Goal: Information Seeking & Learning: Learn about a topic

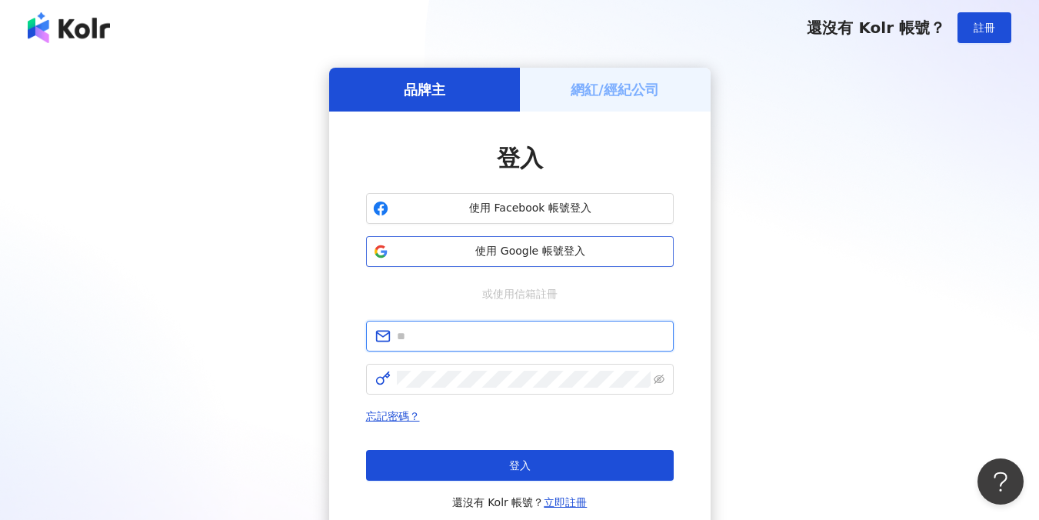
type input "**********"
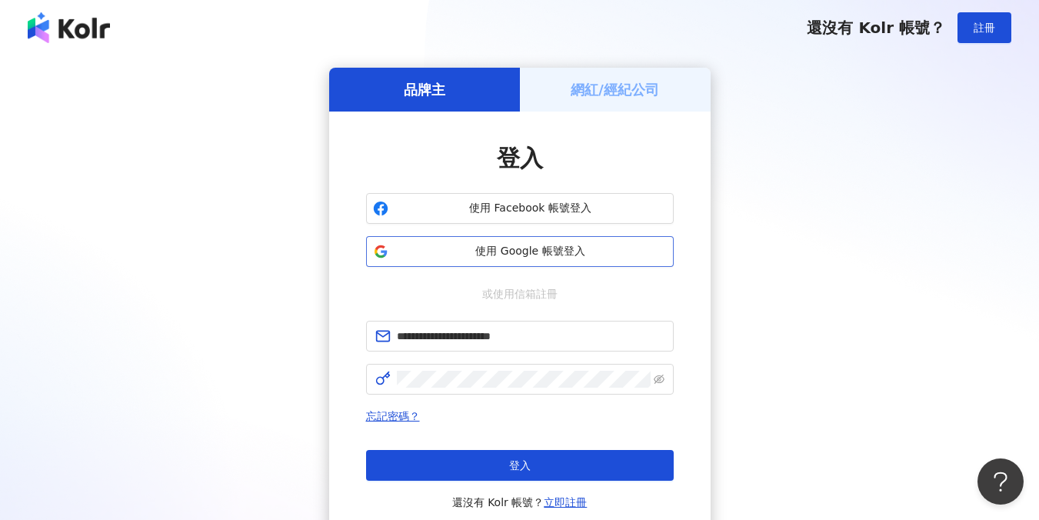
click at [513, 262] on button "使用 Google 帳號登入" at bounding box center [520, 251] width 308 height 31
click at [509, 246] on span "使用 Google 帳號登入" at bounding box center [531, 251] width 272 height 15
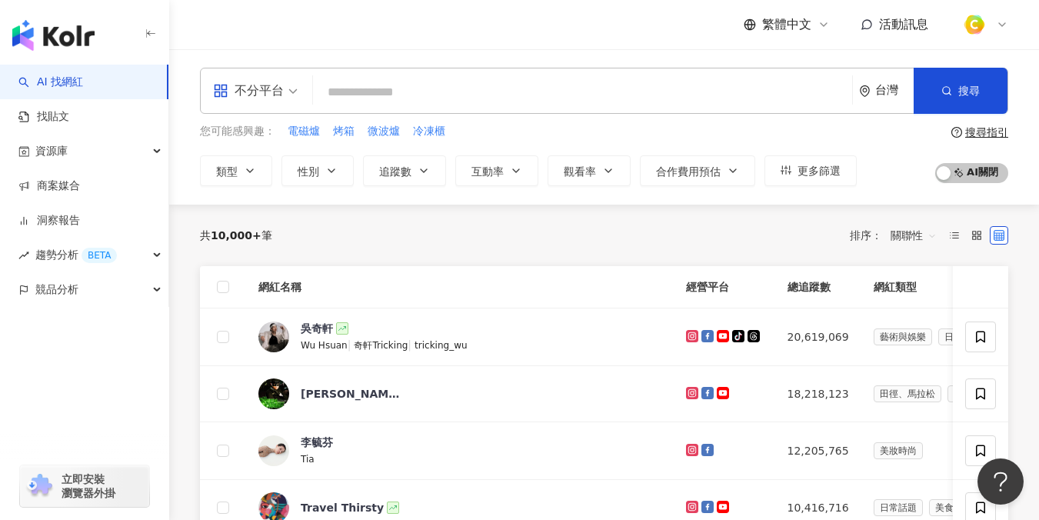
click at [346, 95] on input "search" at bounding box center [582, 92] width 527 height 29
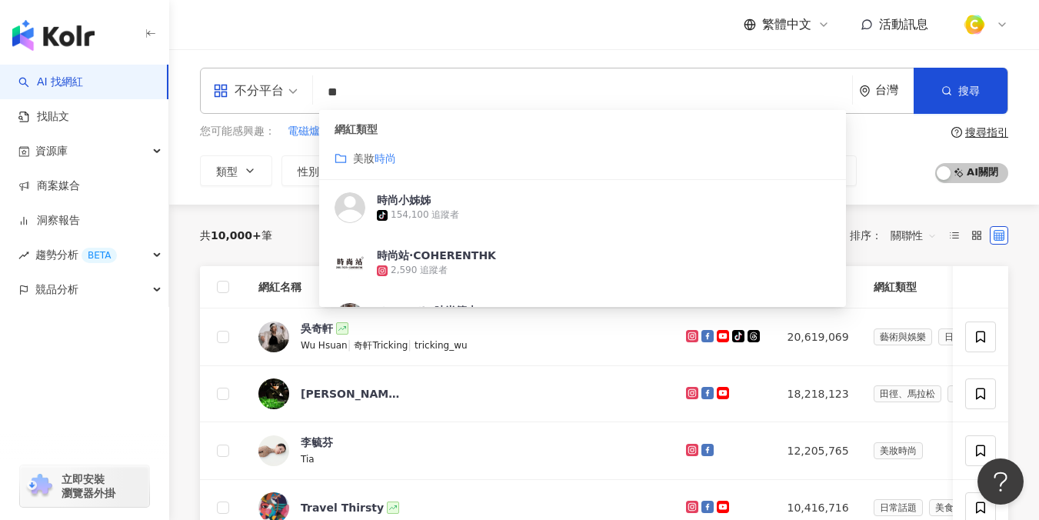
type input "*"
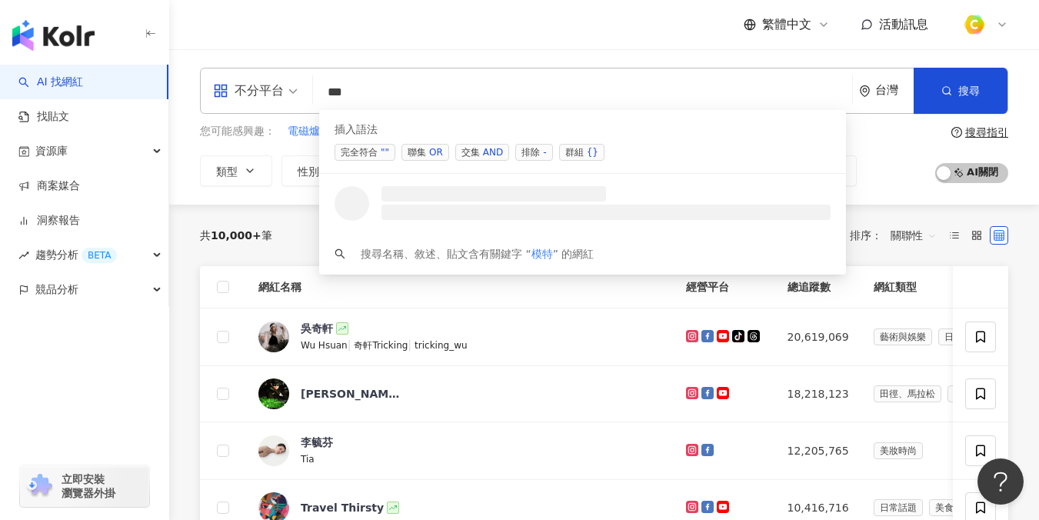
click at [429, 152] on div "OR" at bounding box center [436, 152] width 14 height 15
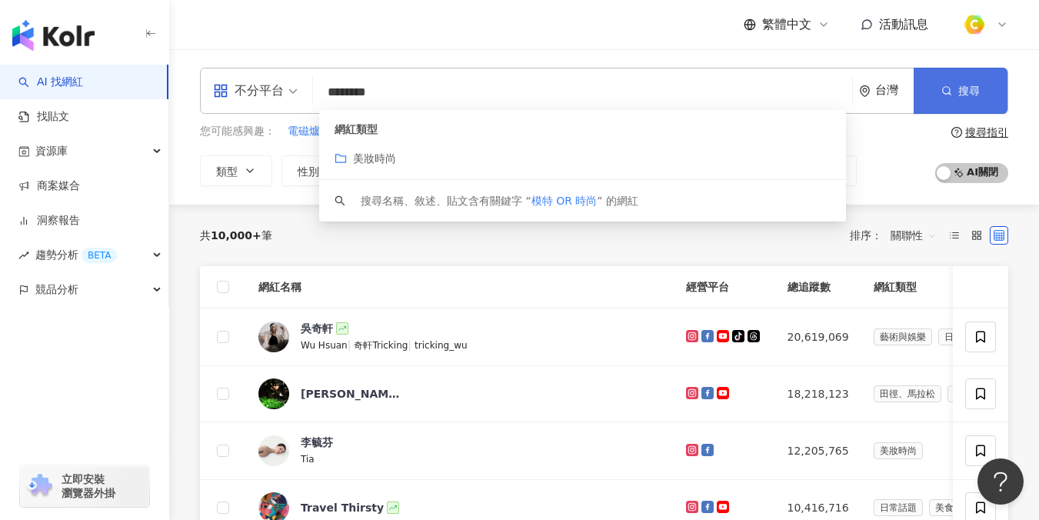
type input "********"
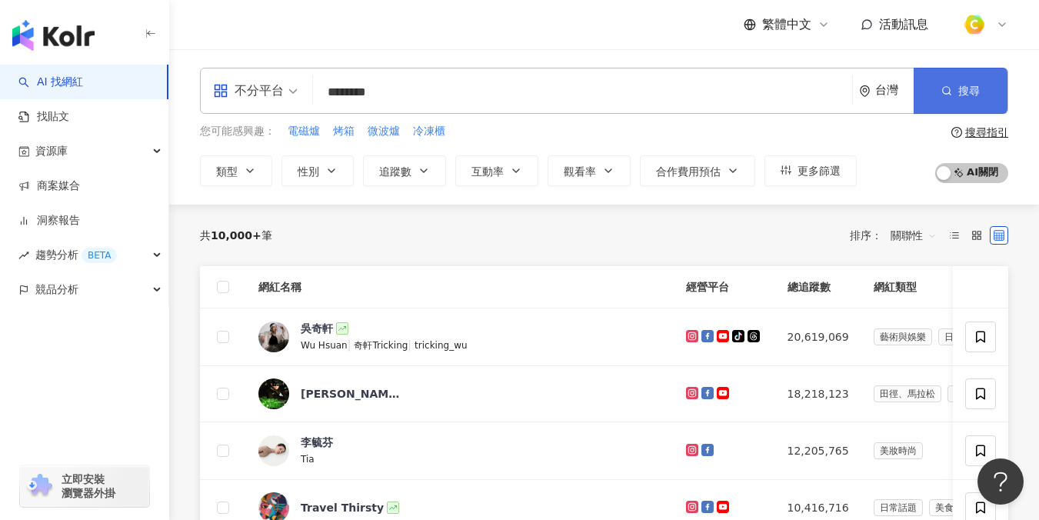
click at [963, 80] on button "搜尋" at bounding box center [961, 91] width 94 height 46
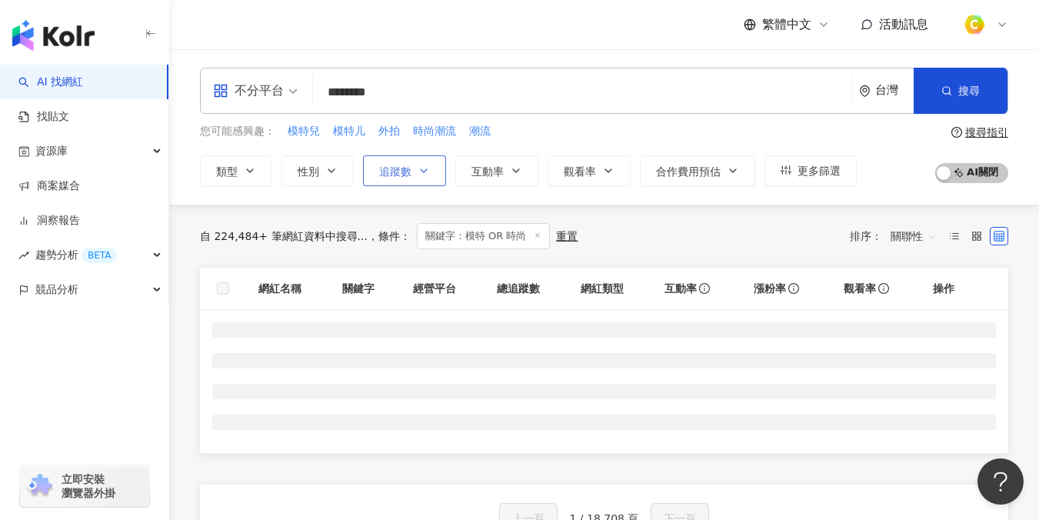
click at [398, 176] on span "追蹤數" at bounding box center [395, 171] width 32 height 12
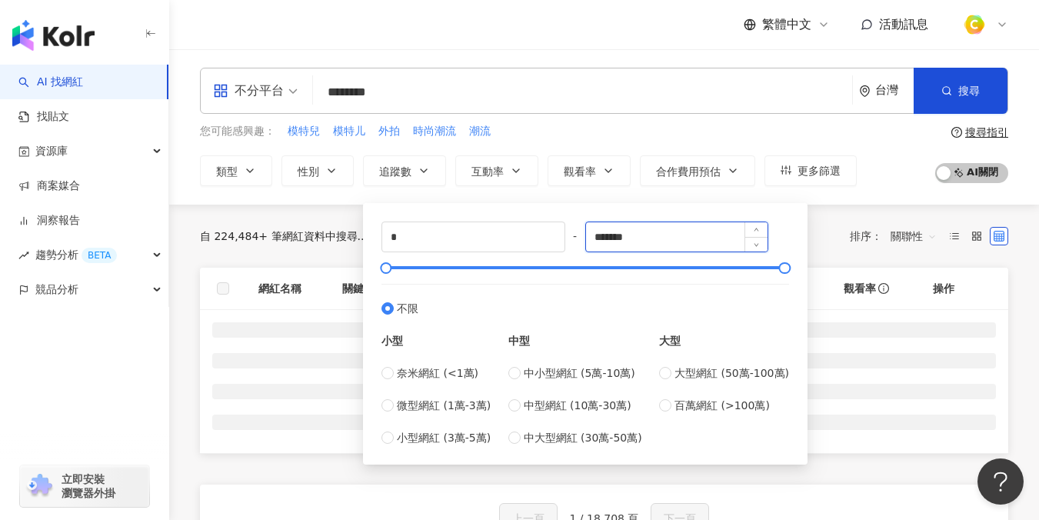
click at [613, 242] on input "*******" at bounding box center [677, 236] width 182 height 29
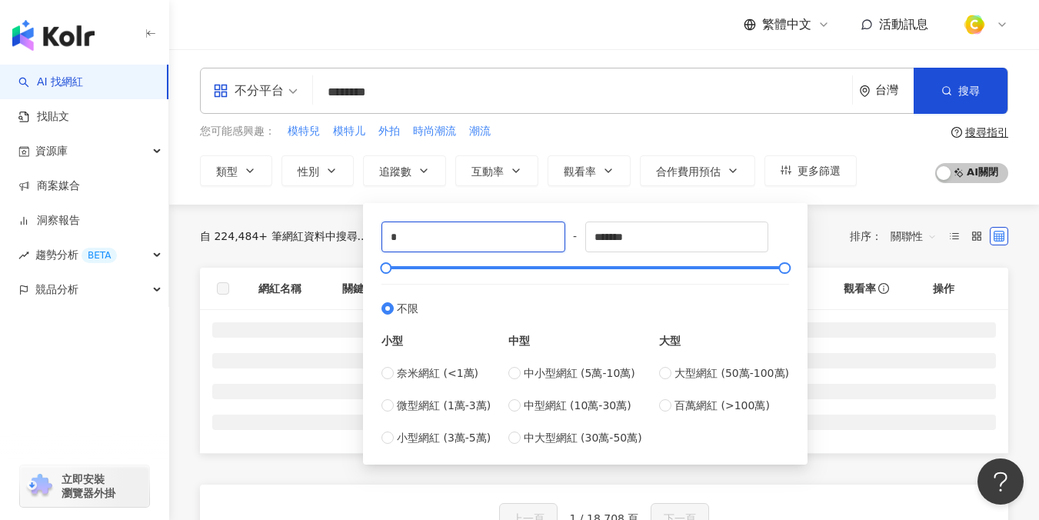
drag, startPoint x: 418, startPoint y: 237, endPoint x: 342, endPoint y: 214, distance: 80.3
click at [313, 232] on main "不分平台 ******** 台灣 搜尋 customizedTag 網紅類型 美妝時尚 搜尋名稱、敘述、貼文含有關鍵字 “ 模特 OR 時尚 ” 的網紅 您可…" at bounding box center [604, 432] width 870 height 767
type input "*"
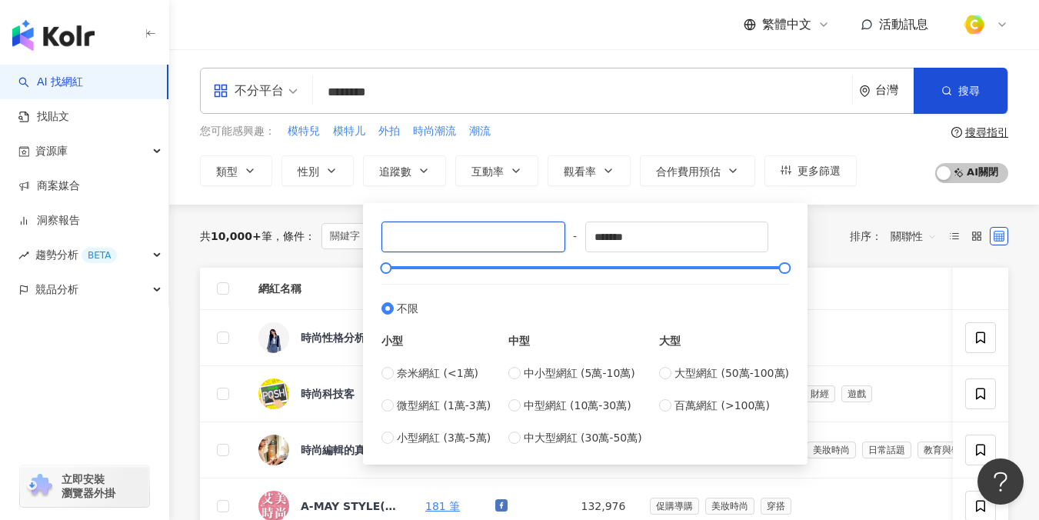
type input "*"
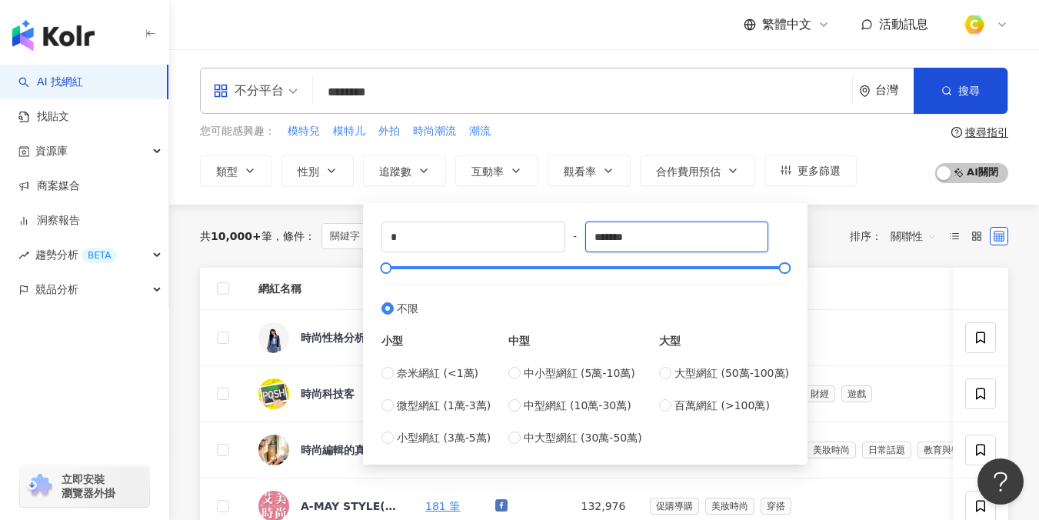
drag, startPoint x: 655, startPoint y: 232, endPoint x: 482, endPoint y: 215, distance: 173.9
click at [482, 215] on div "* - ******* 不限 小型 奈米網紅 (<1萬) 微型網紅 (1萬-3萬) 小型網紅 (3萬-5萬) 中型 中小型網紅 (5萬-10萬) 中型網紅 (…" at bounding box center [585, 333] width 426 height 243
type input "*"
type input "*****"
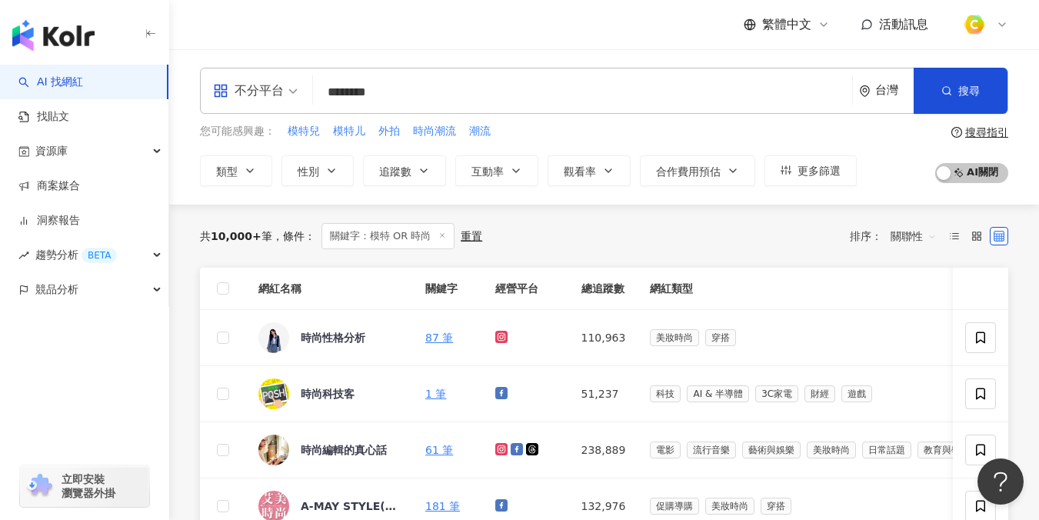
click at [843, 269] on th "網紅類型" at bounding box center [881, 289] width 486 height 42
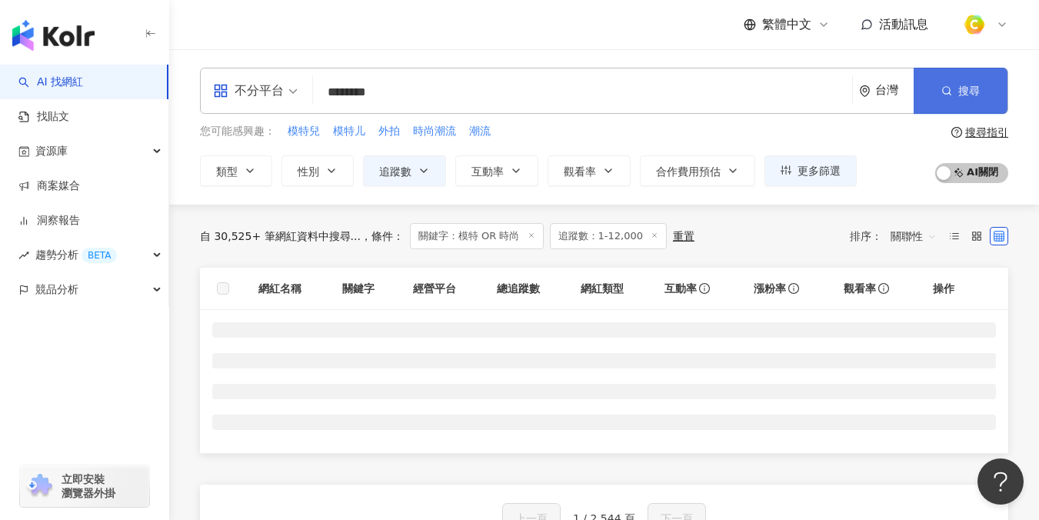
click at [945, 96] on button "搜尋" at bounding box center [961, 91] width 94 height 46
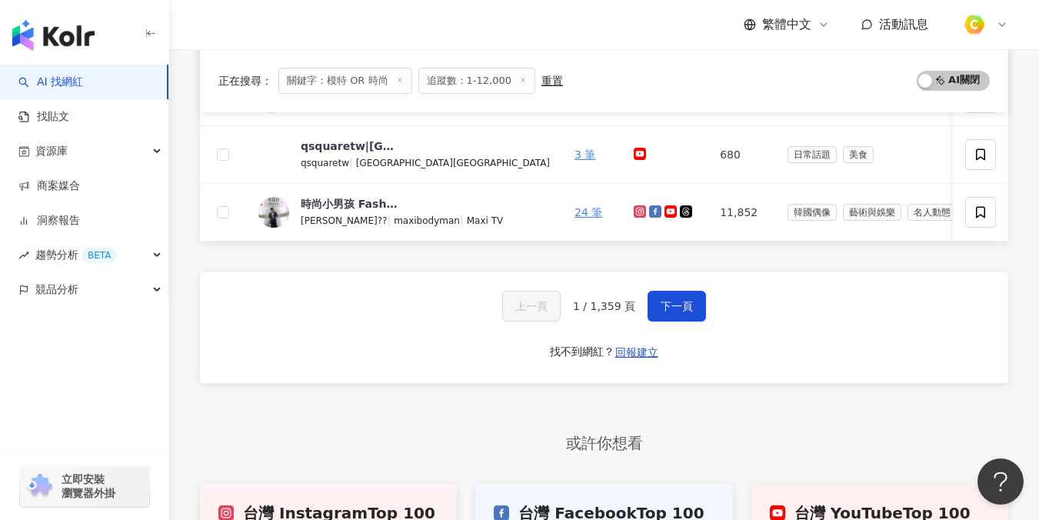
scroll to position [665, 0]
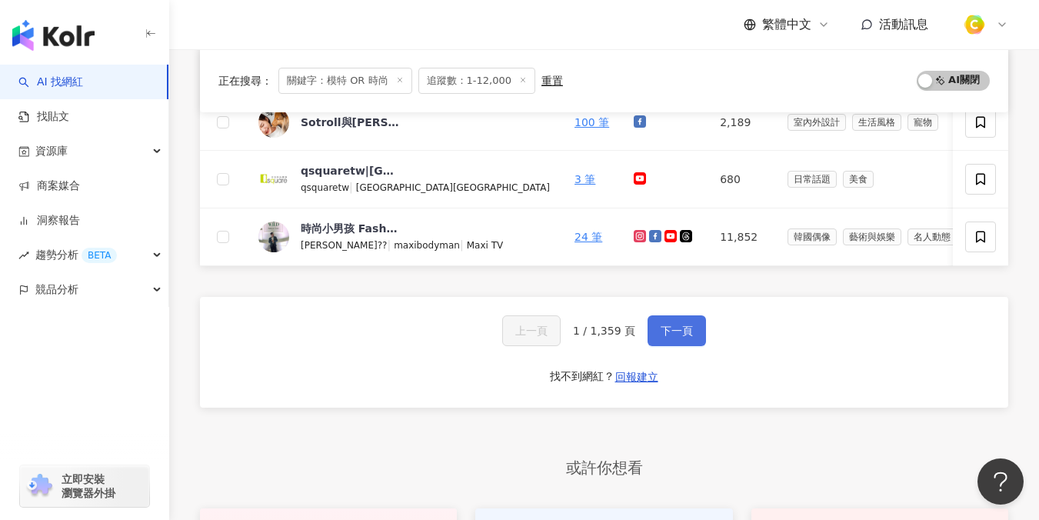
click at [677, 337] on span "下一頁" at bounding box center [677, 331] width 32 height 12
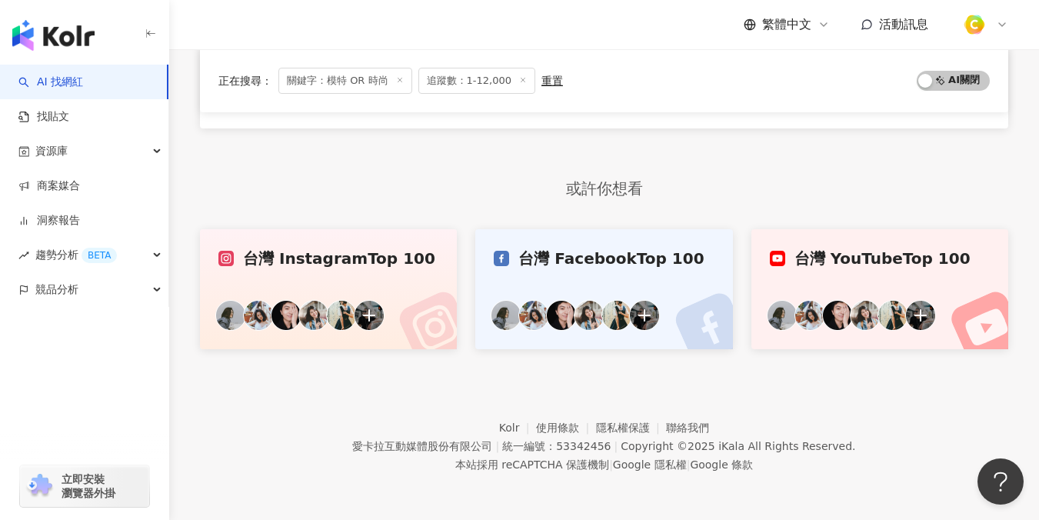
scroll to position [823, 0]
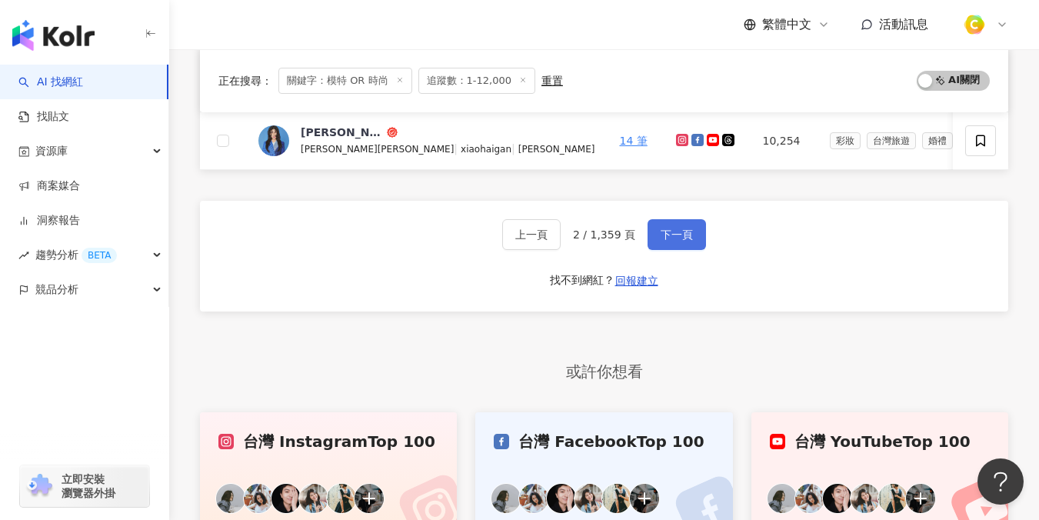
click at [656, 250] on button "下一頁" at bounding box center [677, 234] width 58 height 31
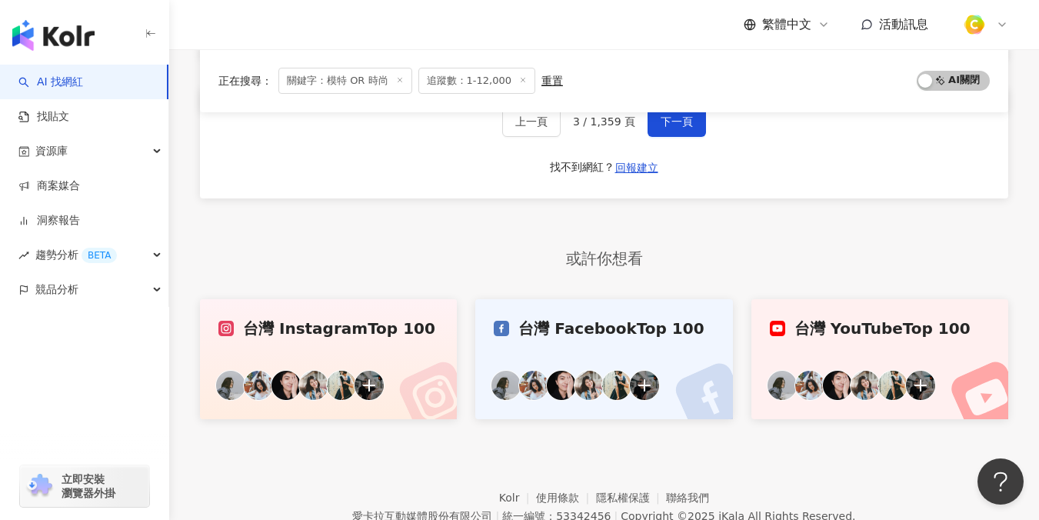
scroll to position [727, 0]
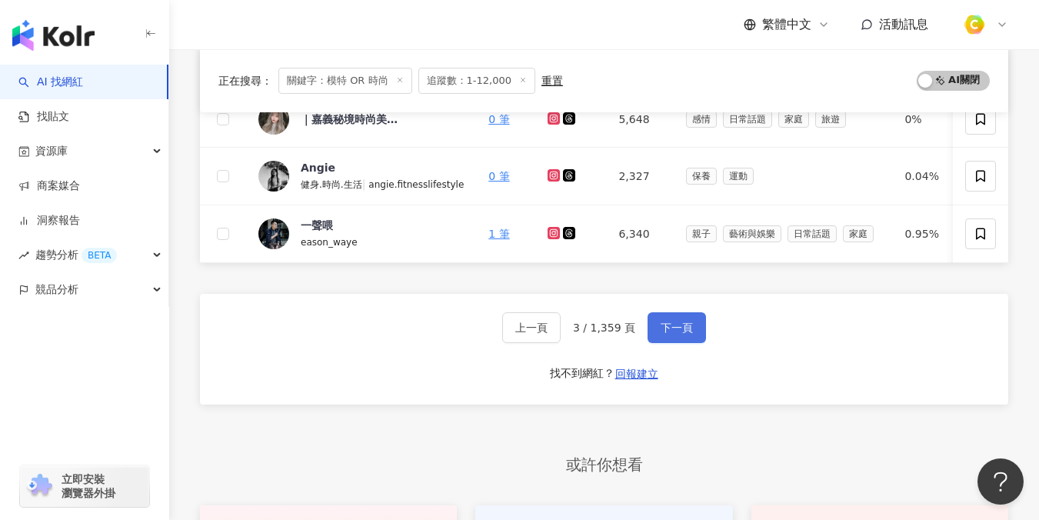
click at [686, 334] on span "下一頁" at bounding box center [677, 328] width 32 height 12
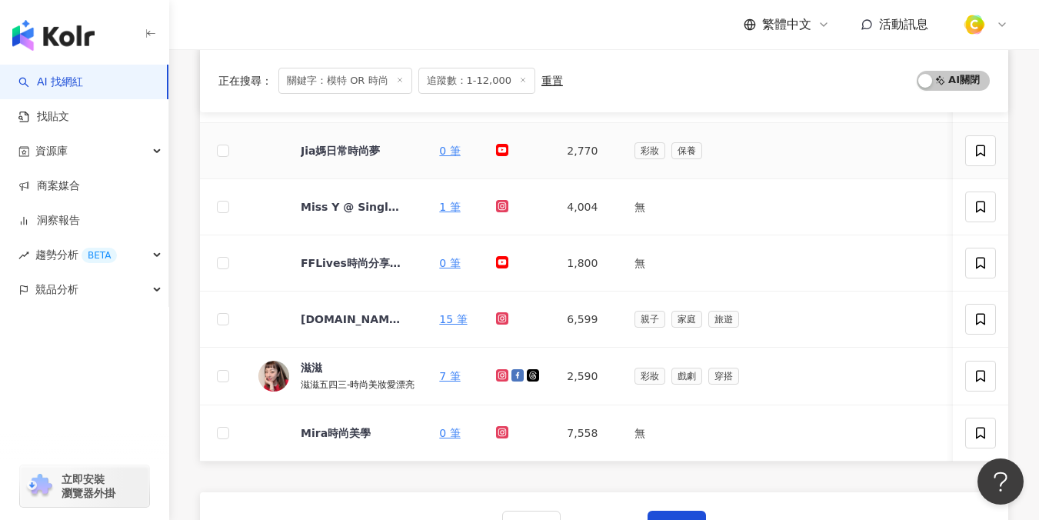
scroll to position [635, 0]
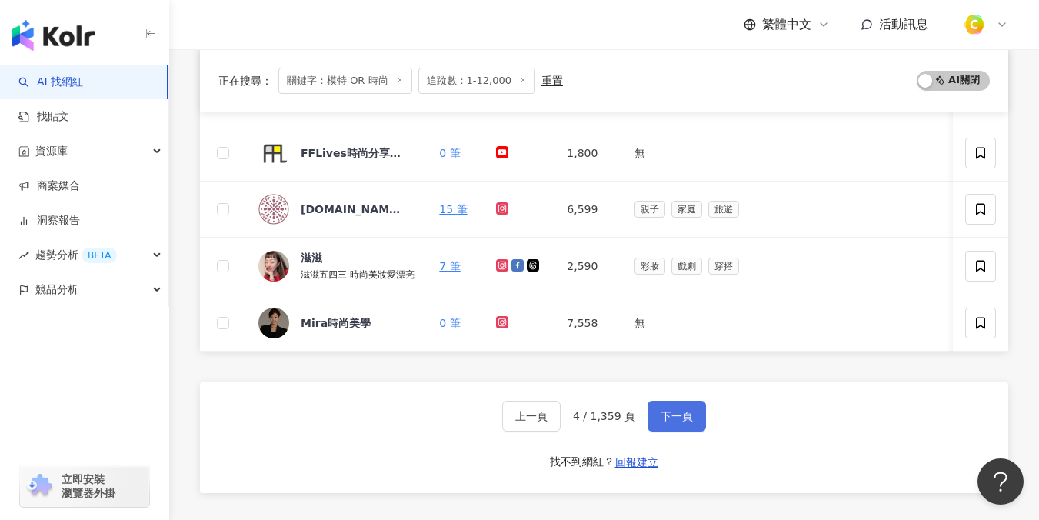
click at [667, 422] on span "下一頁" at bounding box center [677, 416] width 32 height 12
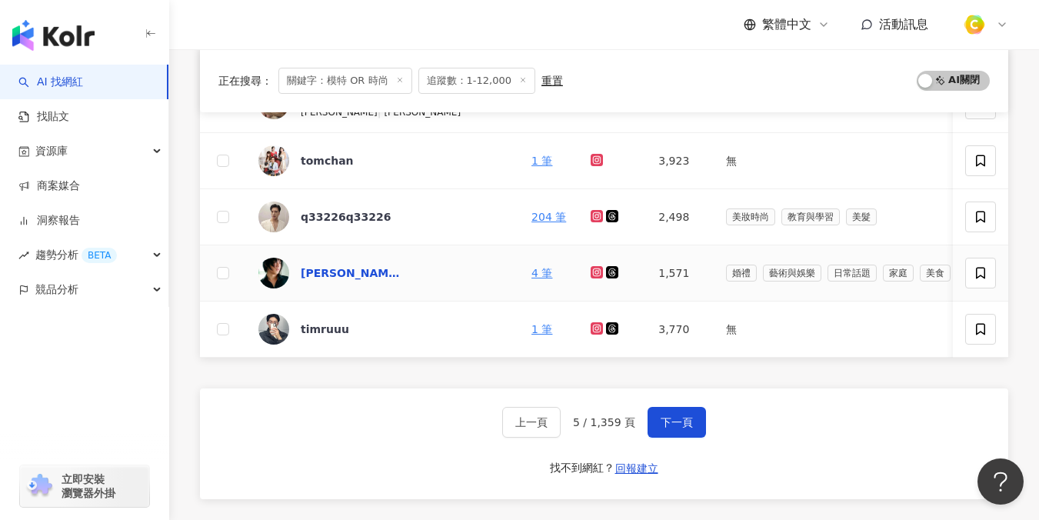
click at [318, 275] on div "[PERSON_NAME]" at bounding box center [351, 272] width 100 height 15
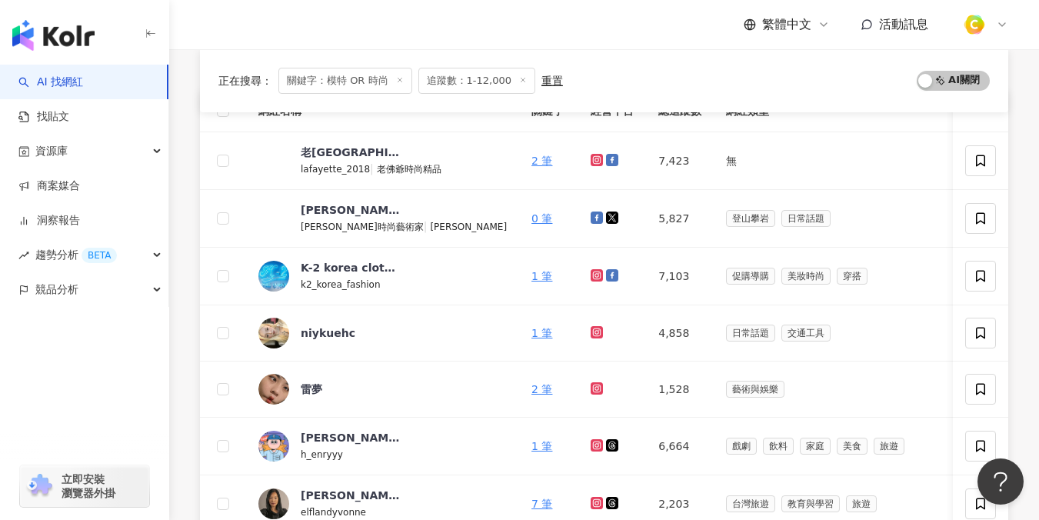
scroll to position [0, 0]
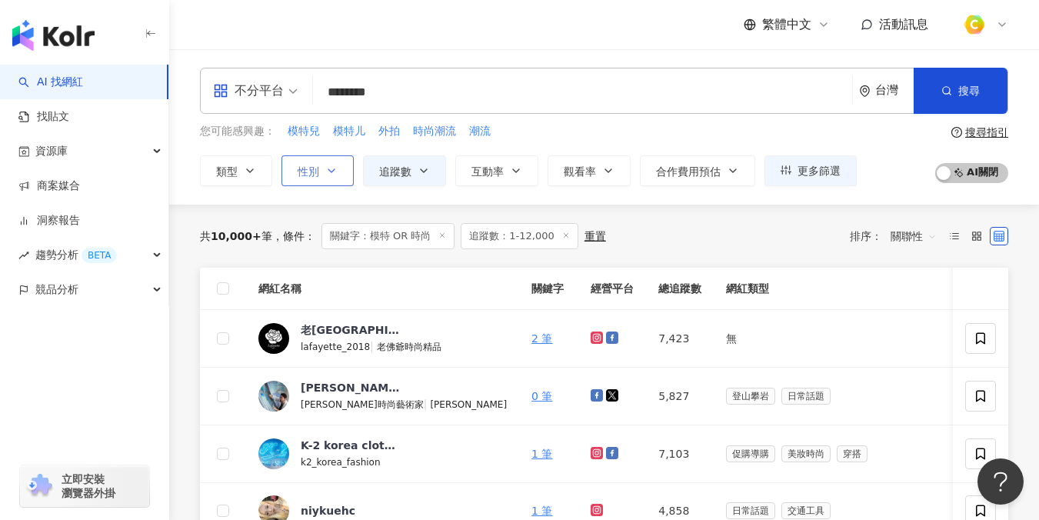
click at [329, 166] on icon "button" at bounding box center [331, 171] width 12 height 12
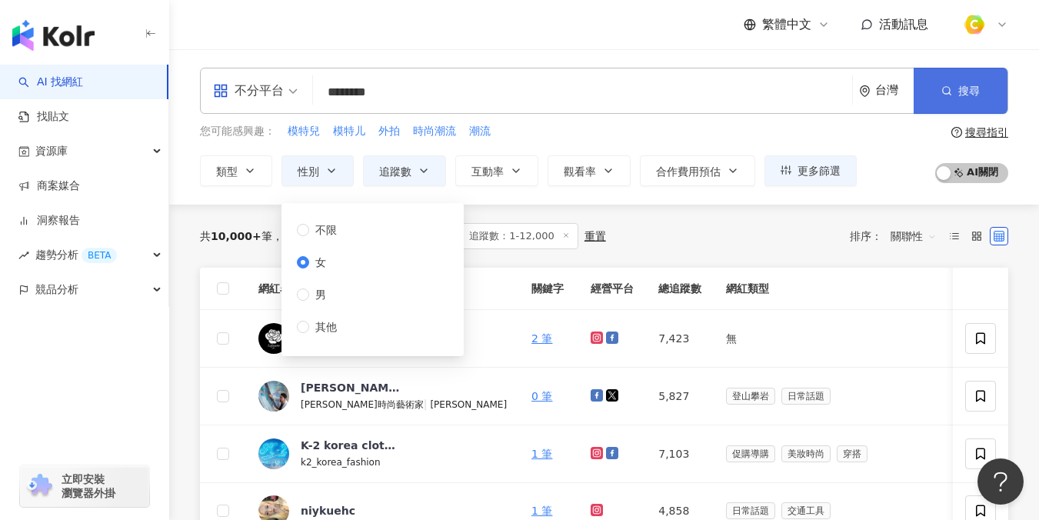
click at [941, 97] on button "搜尋" at bounding box center [961, 91] width 94 height 46
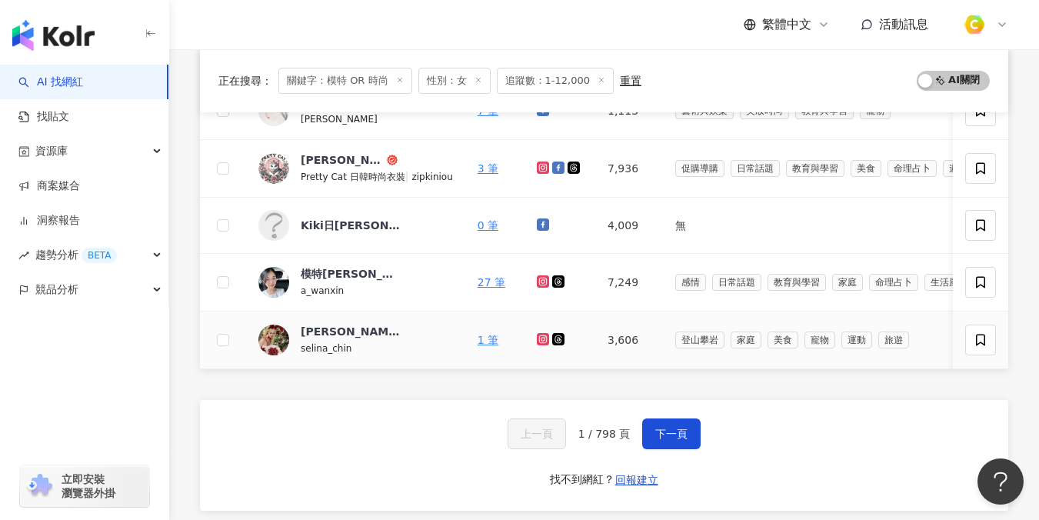
scroll to position [699, 0]
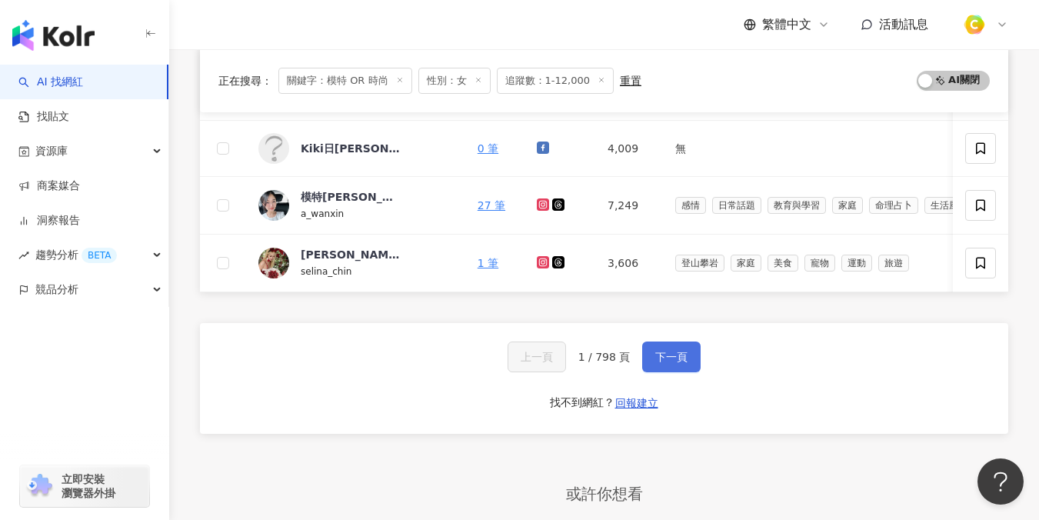
click at [677, 372] on button "下一頁" at bounding box center [671, 357] width 58 height 31
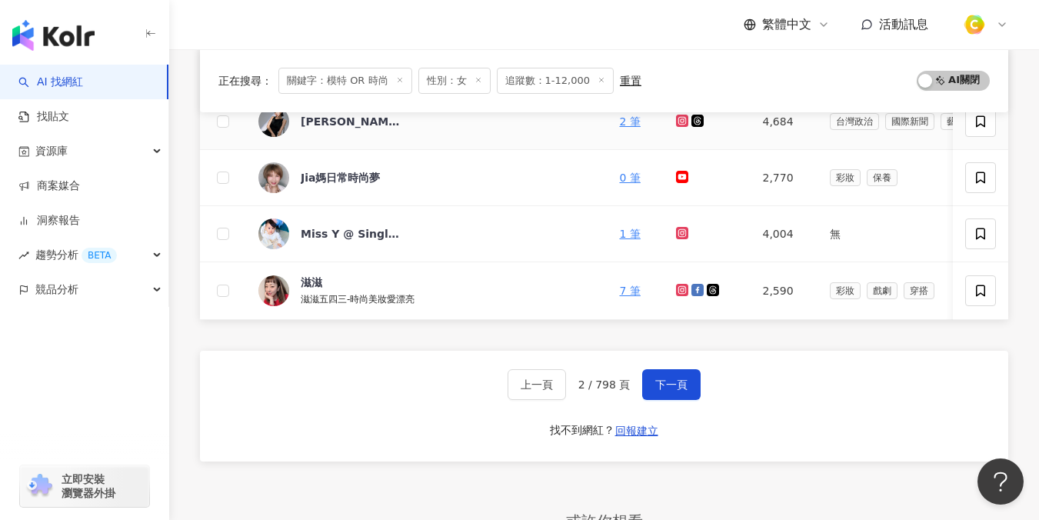
scroll to position [735, 0]
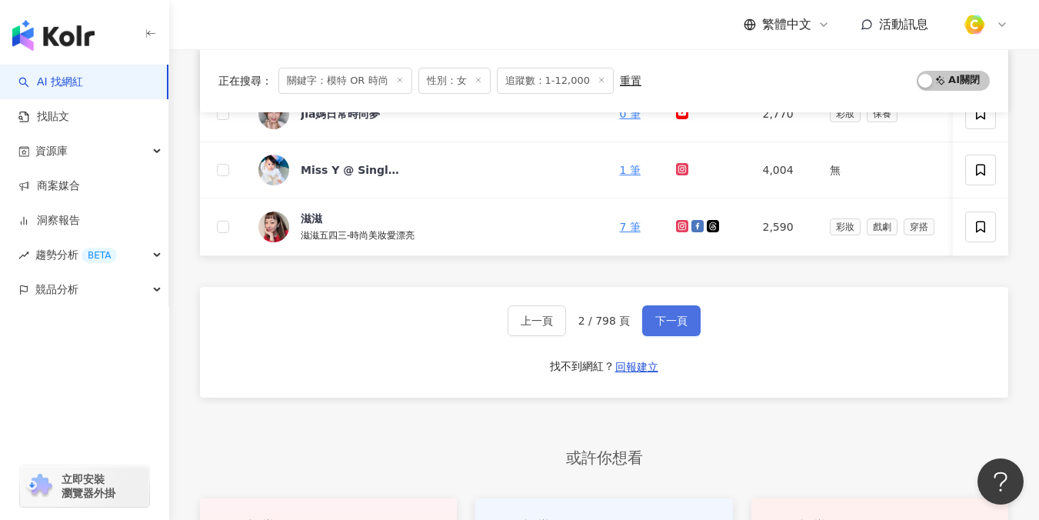
click at [669, 336] on button "下一頁" at bounding box center [671, 320] width 58 height 31
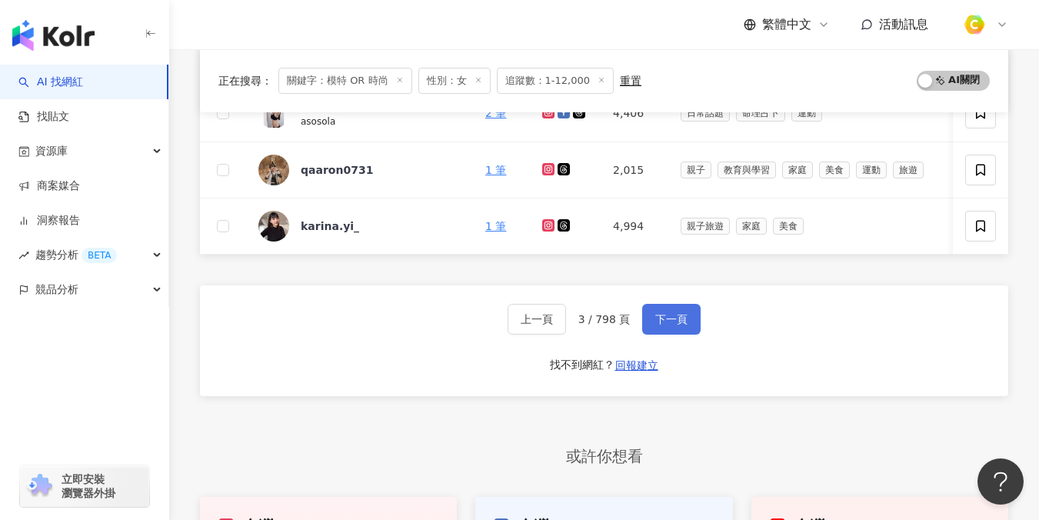
click at [674, 335] on button "下一頁" at bounding box center [671, 319] width 58 height 31
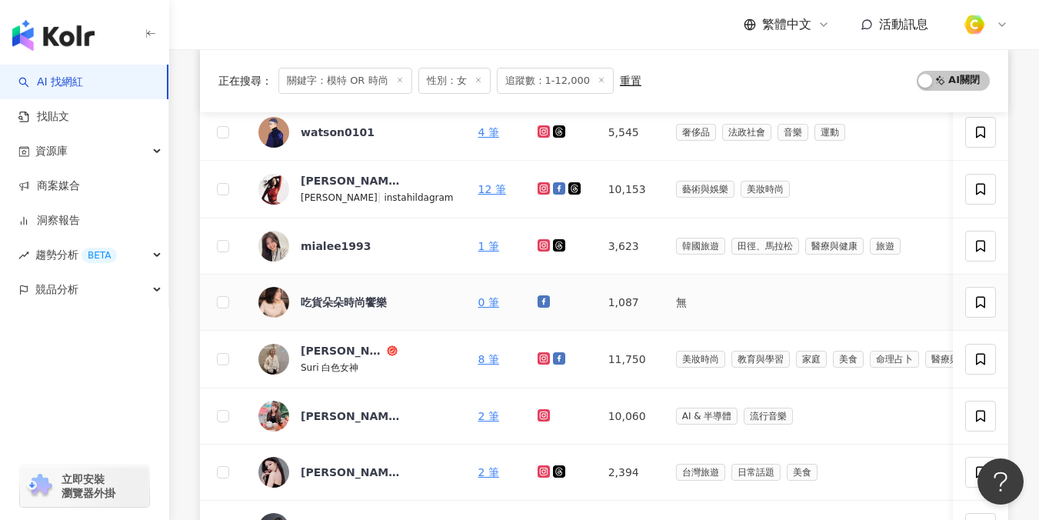
scroll to position [578, 0]
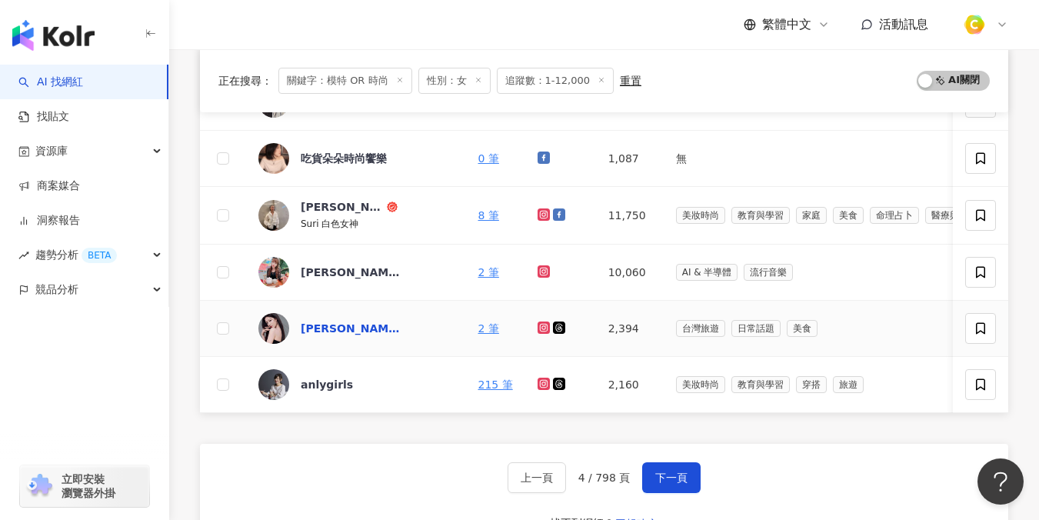
click at [347, 324] on div "Queenie Chien/錢嘉馨" at bounding box center [351, 328] width 100 height 15
click at [327, 384] on div "anlygirls" at bounding box center [327, 384] width 52 height 15
click at [675, 484] on span "下一頁" at bounding box center [671, 478] width 32 height 12
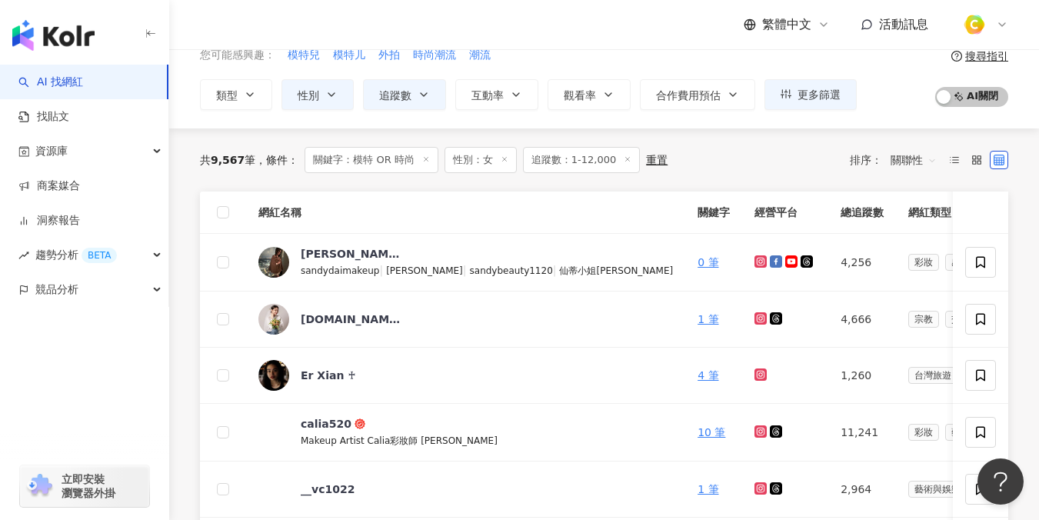
scroll to position [201, 0]
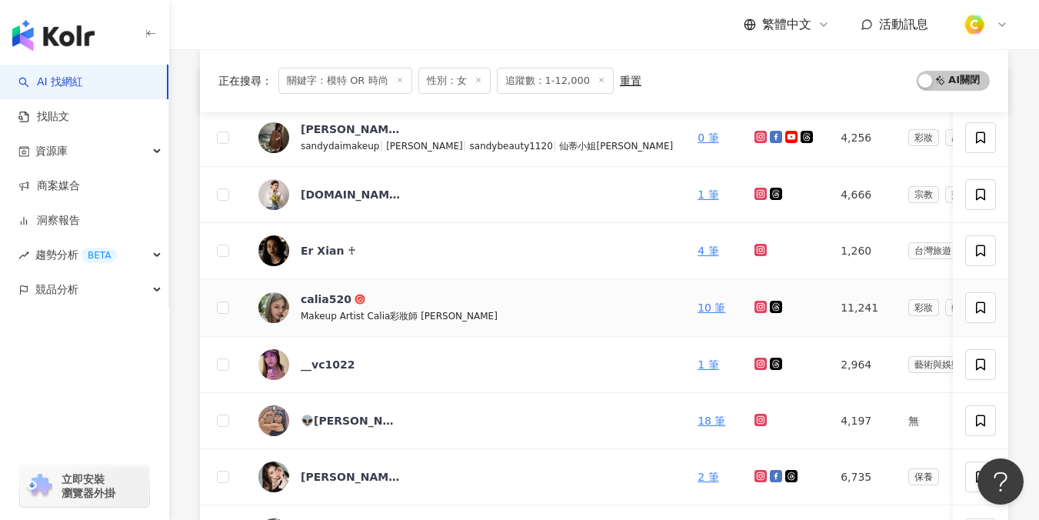
click at [371, 315] on span "Makeup Artist Calia彩妝師 甜炘" at bounding box center [399, 316] width 197 height 11
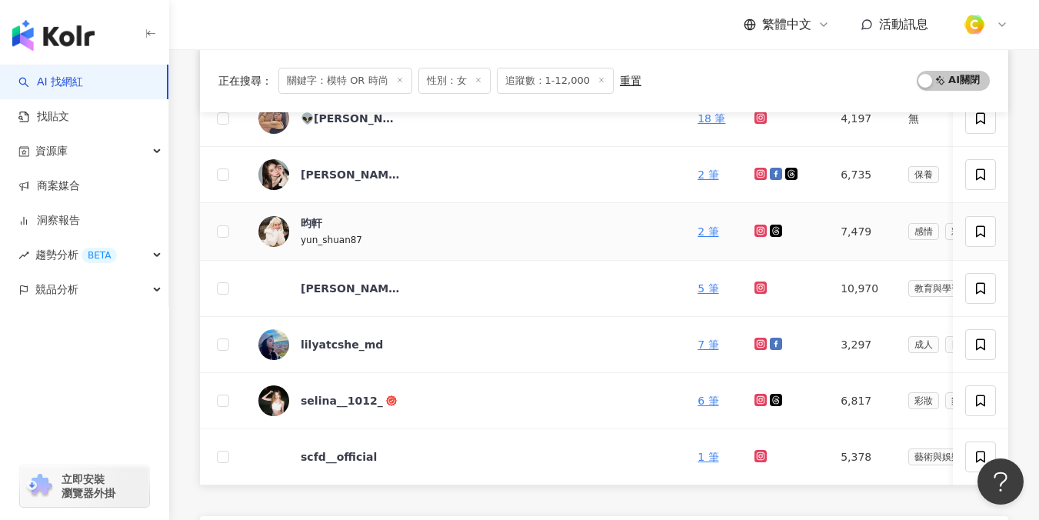
scroll to position [501, 0]
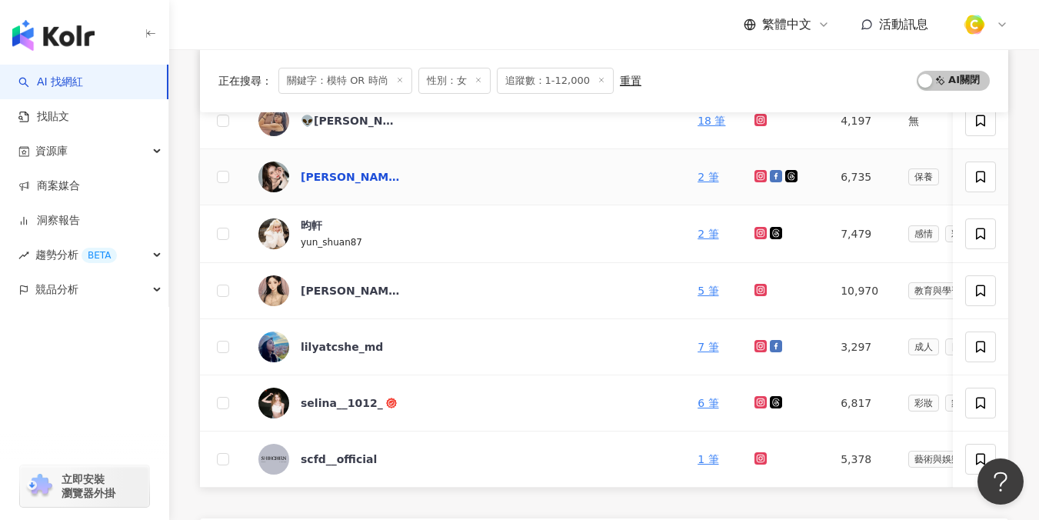
click at [327, 178] on div "鄭佳美?" at bounding box center [351, 176] width 100 height 15
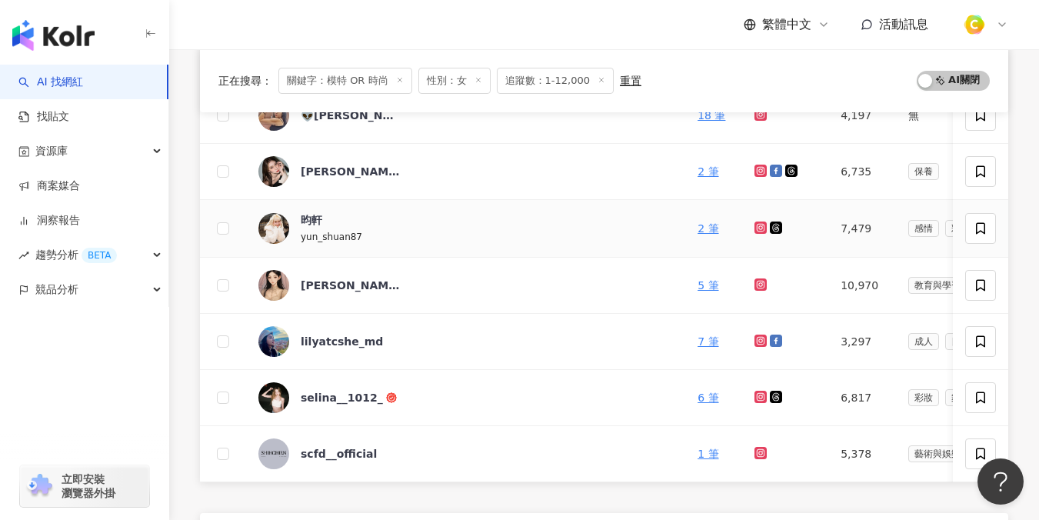
click at [579, 245] on td "昀軒 yun_shuan87" at bounding box center [465, 229] width 439 height 58
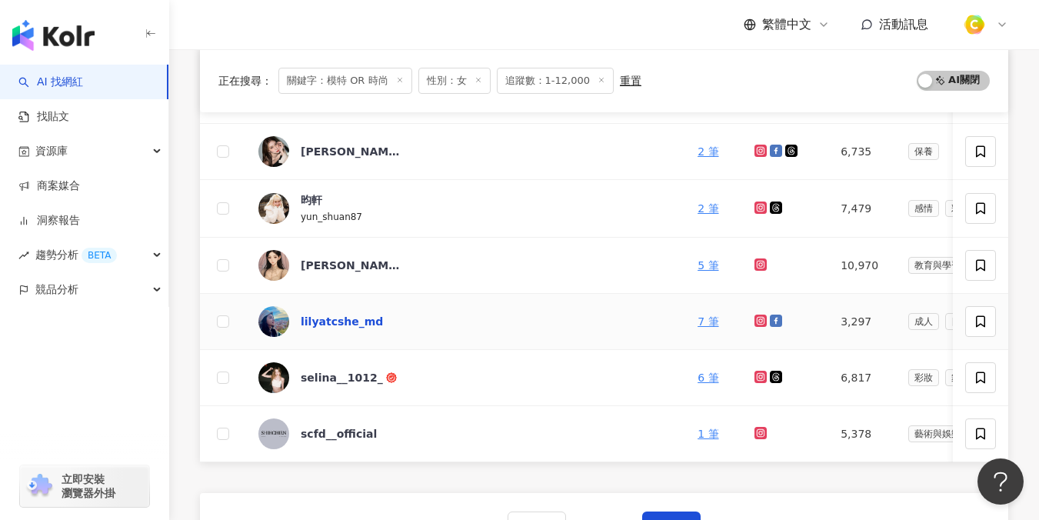
click at [348, 322] on div "lilyatcshe_md" at bounding box center [342, 321] width 82 height 15
click at [330, 380] on div "selina__1012_" at bounding box center [342, 377] width 82 height 15
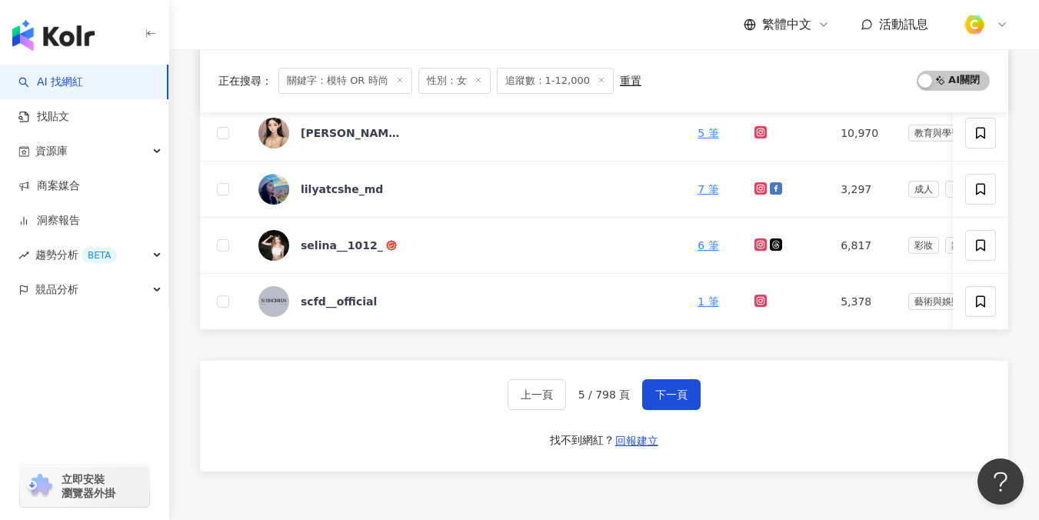
scroll to position [663, 0]
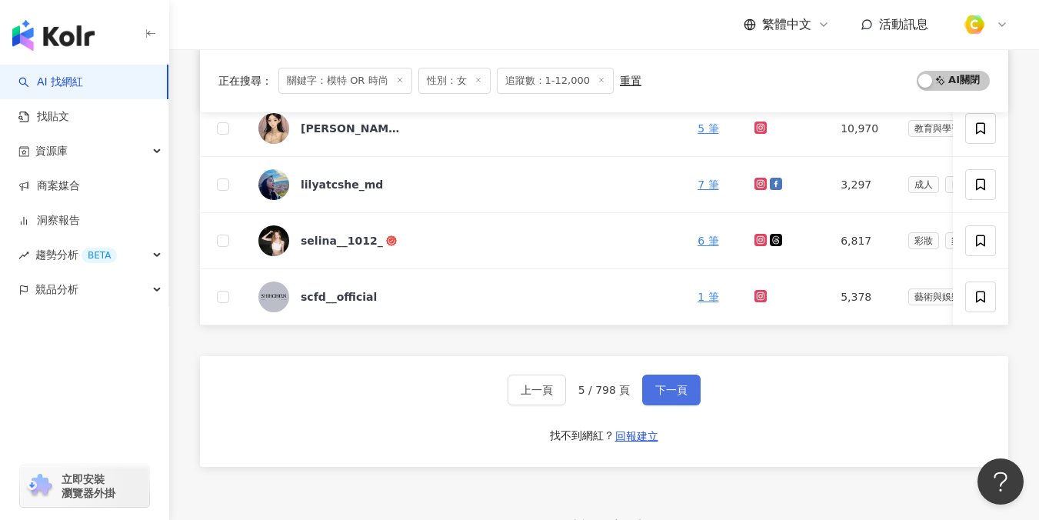
click at [659, 392] on button "下一頁" at bounding box center [671, 390] width 58 height 31
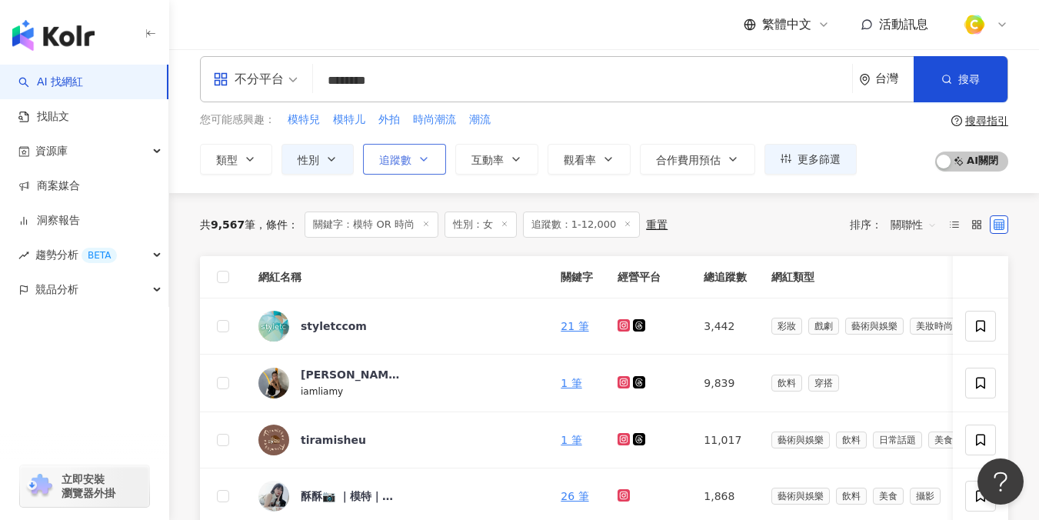
scroll to position [42, 0]
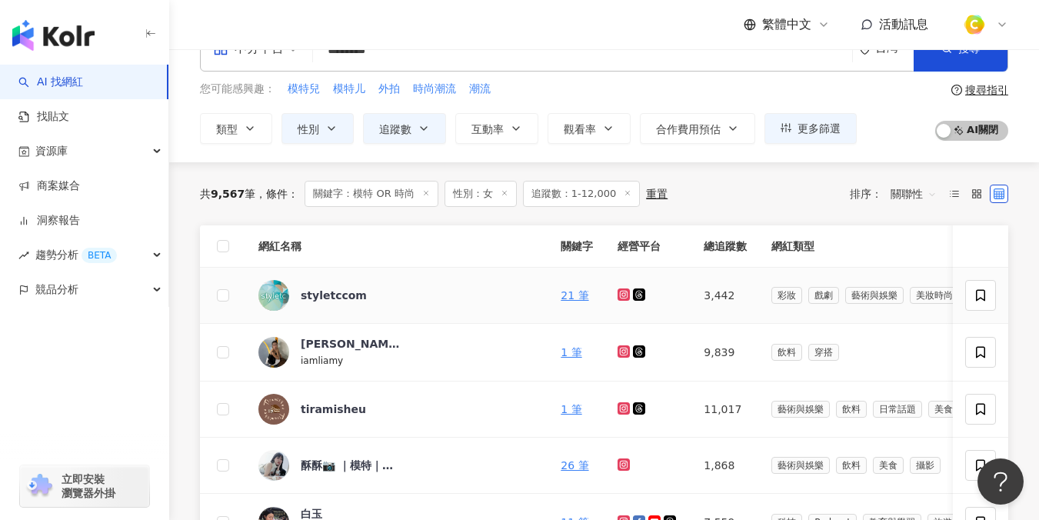
click at [338, 302] on div "styletccom" at bounding box center [351, 295] width 100 height 31
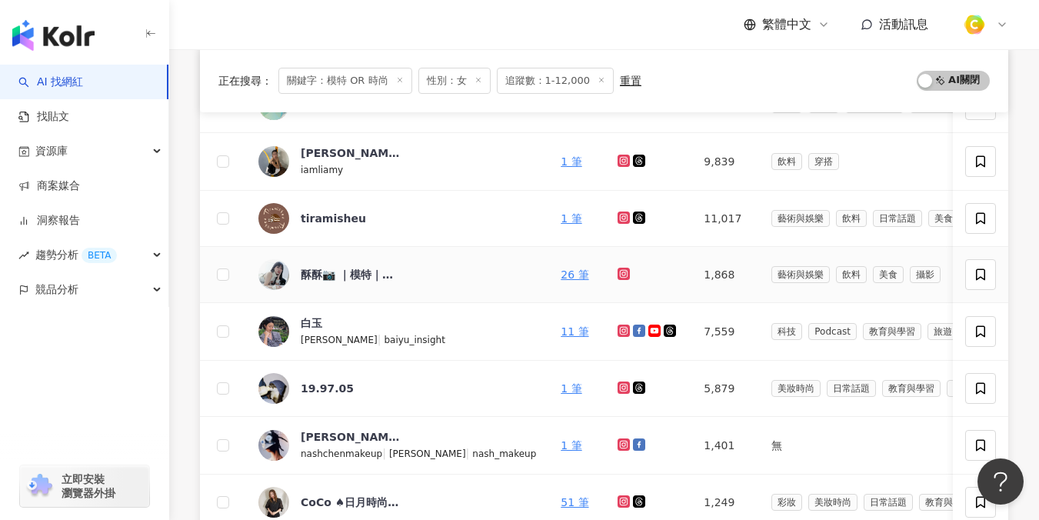
scroll to position [235, 0]
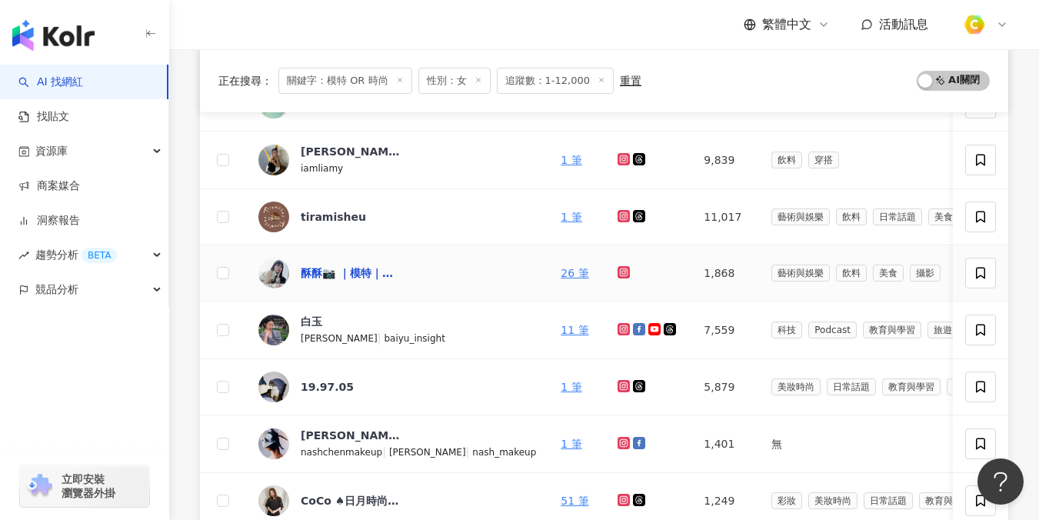
click at [332, 272] on div "酥酥📷 ｜模特｜平面設計合作｜" at bounding box center [351, 272] width 100 height 15
click at [315, 319] on div "白玉" at bounding box center [312, 321] width 22 height 15
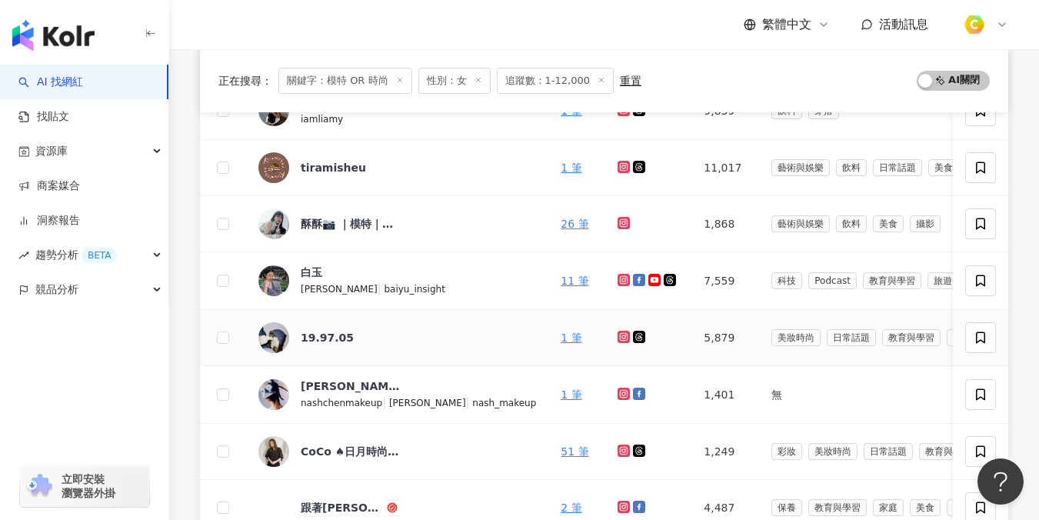
scroll to position [285, 0]
click at [330, 336] on div "19.97.05" at bounding box center [327, 336] width 53 height 15
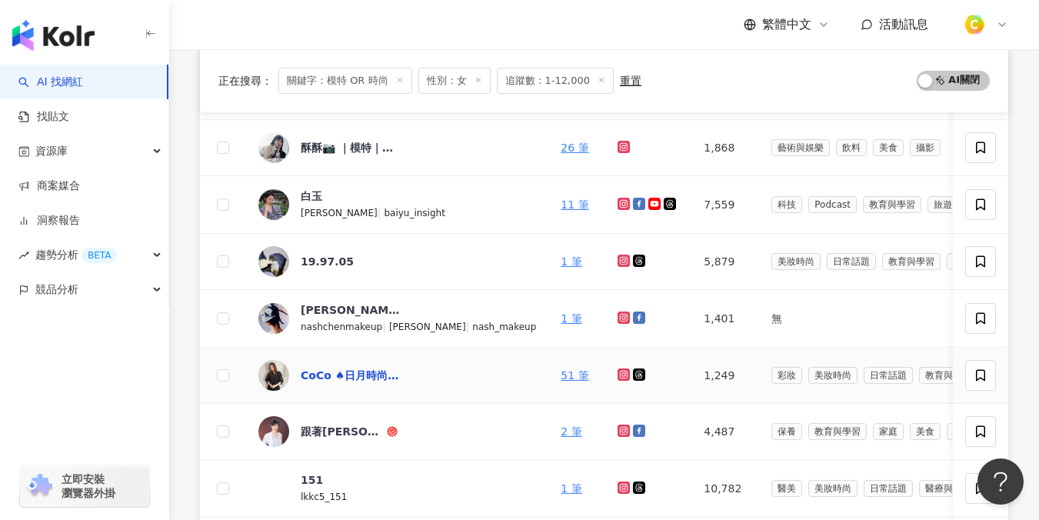
scroll to position [375, 0]
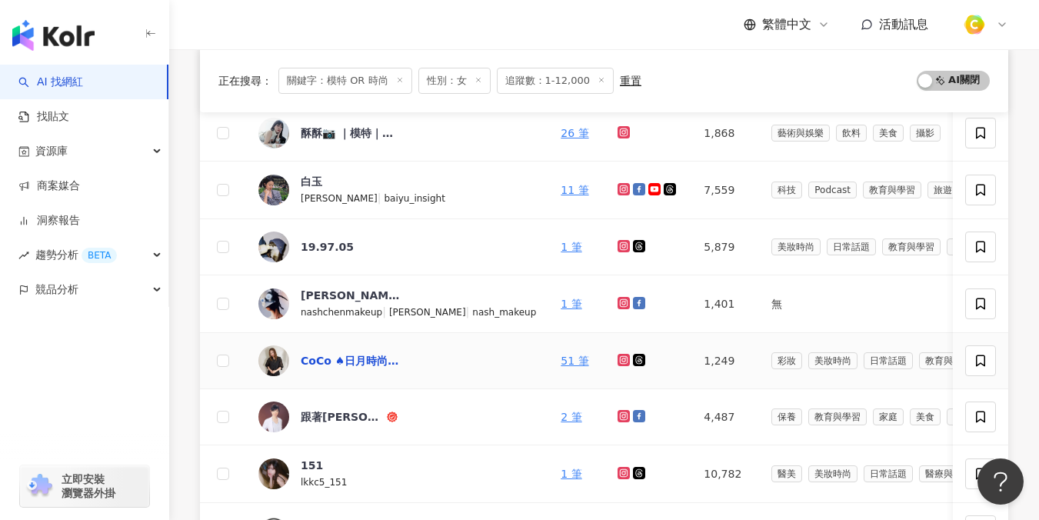
click at [340, 358] on div "CoCo ♠日月時尚美學概念館/南屯美甲/台中夜間美甲" at bounding box center [351, 360] width 100 height 15
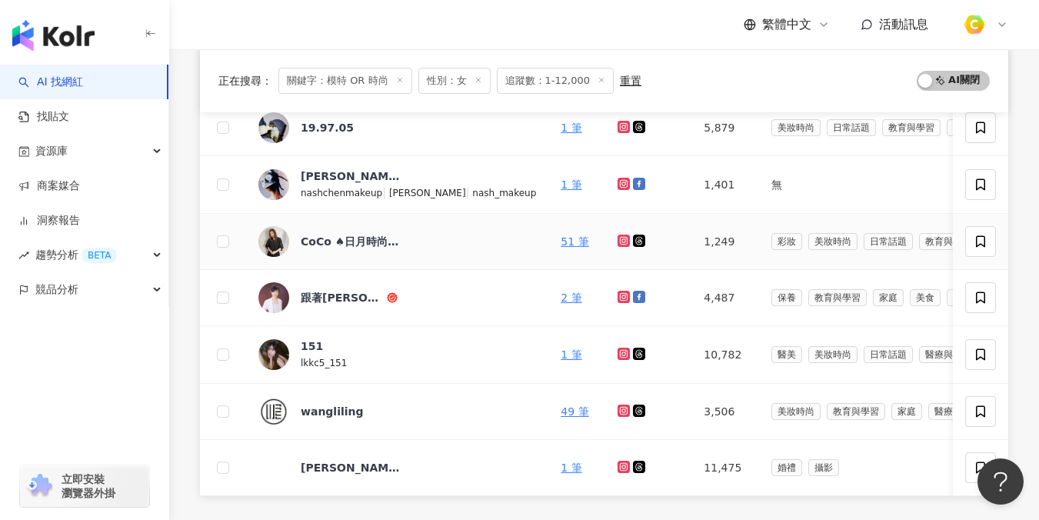
scroll to position [518, 0]
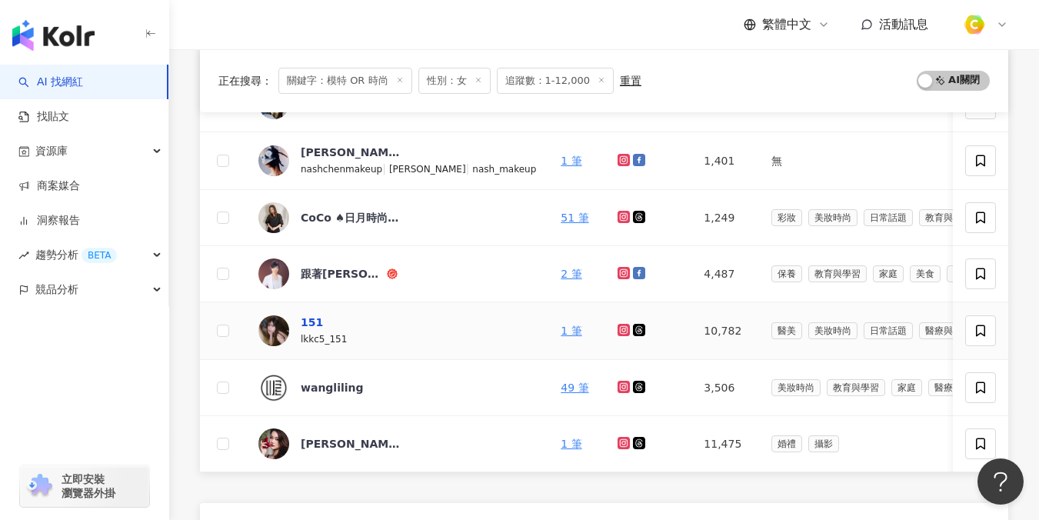
click at [313, 315] on div "151" at bounding box center [312, 322] width 22 height 15
click at [331, 448] on div "vanessa.0322" at bounding box center [351, 443] width 100 height 15
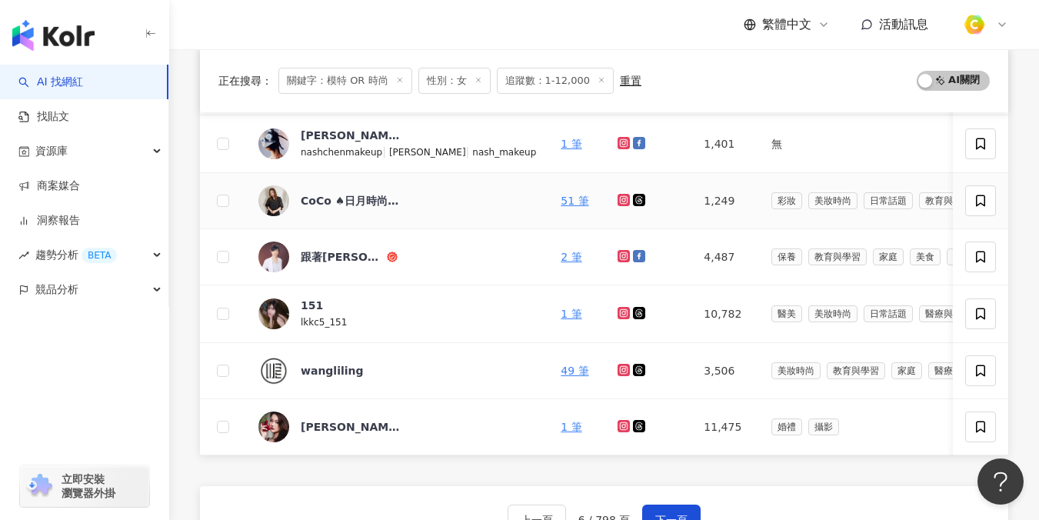
scroll to position [557, 0]
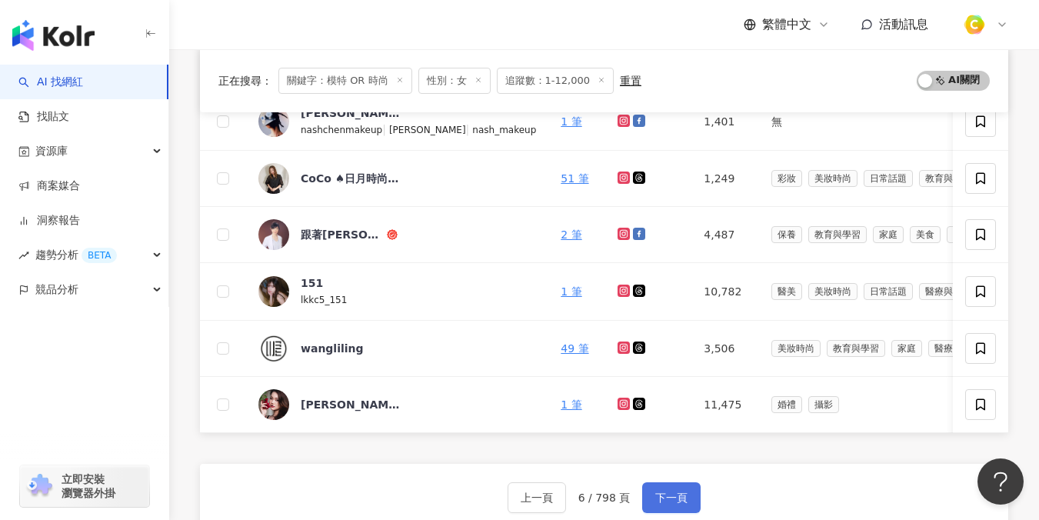
click at [694, 506] on button "下一頁" at bounding box center [671, 497] width 58 height 31
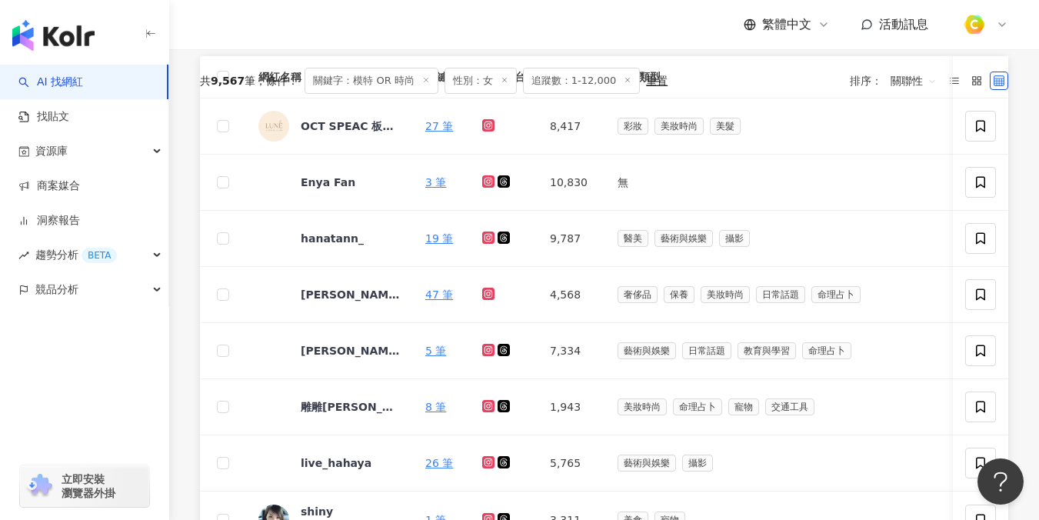
scroll to position [62, 0]
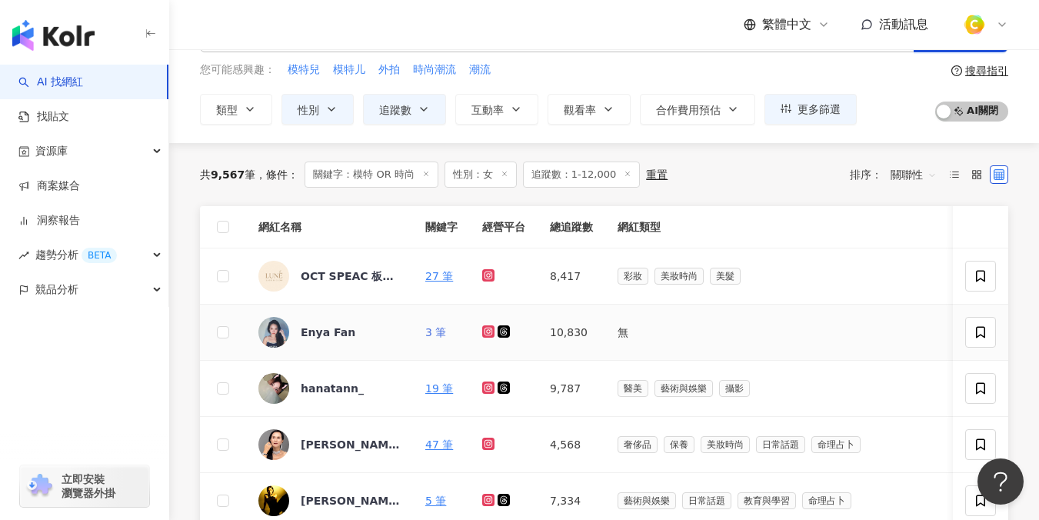
click at [441, 331] on link "3 筆" at bounding box center [435, 332] width 21 height 12
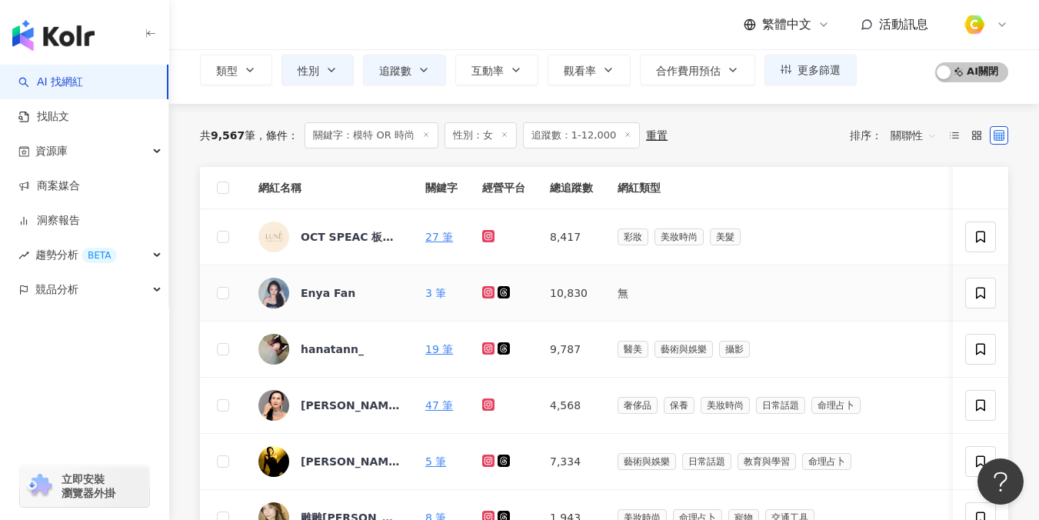
scroll to position [147, 0]
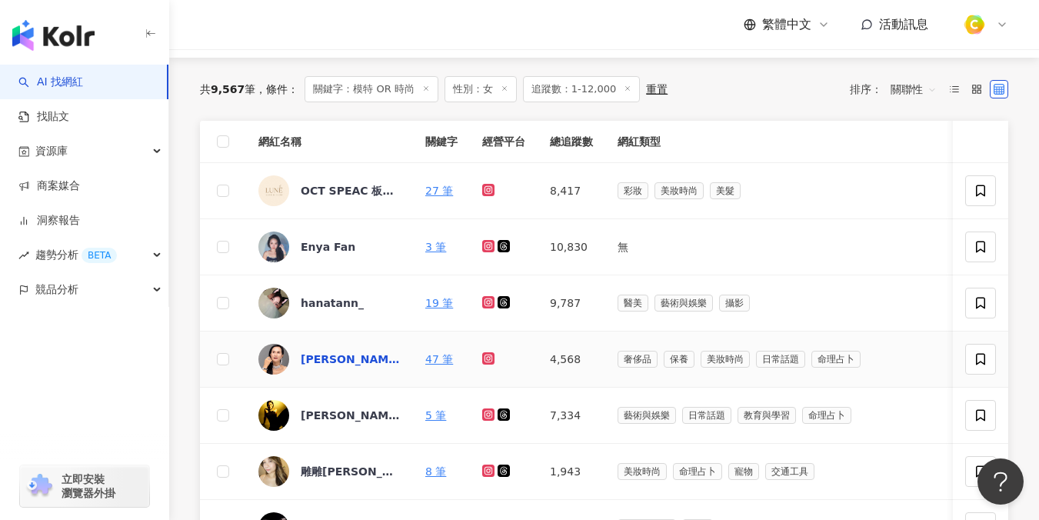
click at [328, 359] on div "Elaine Wei ( 魏盈年 )" at bounding box center [351, 359] width 100 height 15
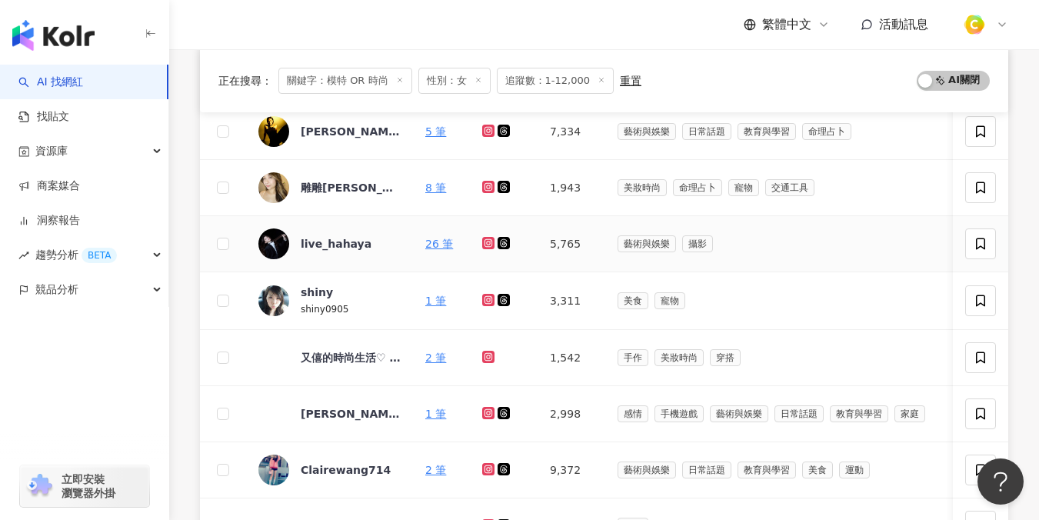
scroll to position [488, 0]
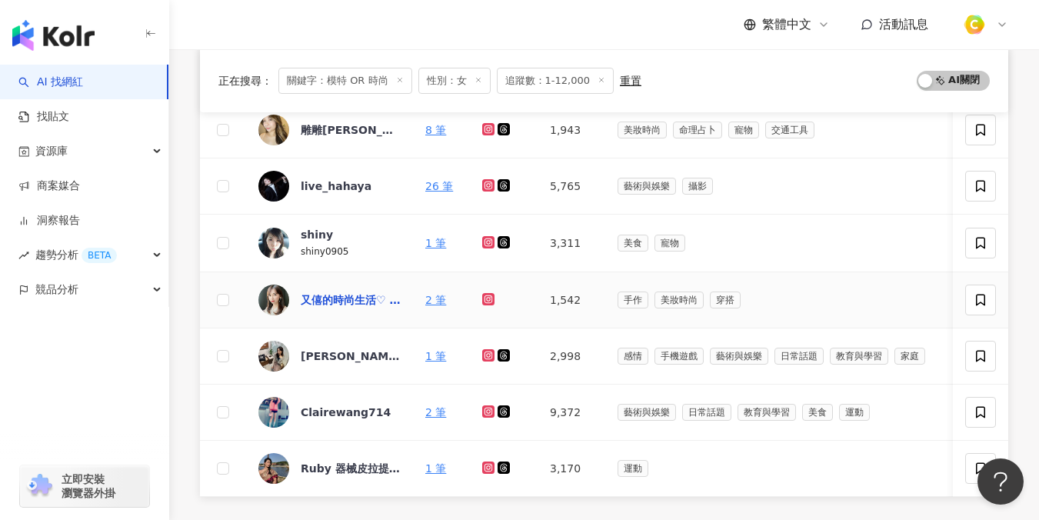
click at [347, 301] on div "又僖的時尚生活♡ ootd ♡ fashion" at bounding box center [351, 299] width 100 height 15
